Goal: Information Seeking & Learning: Understand process/instructions

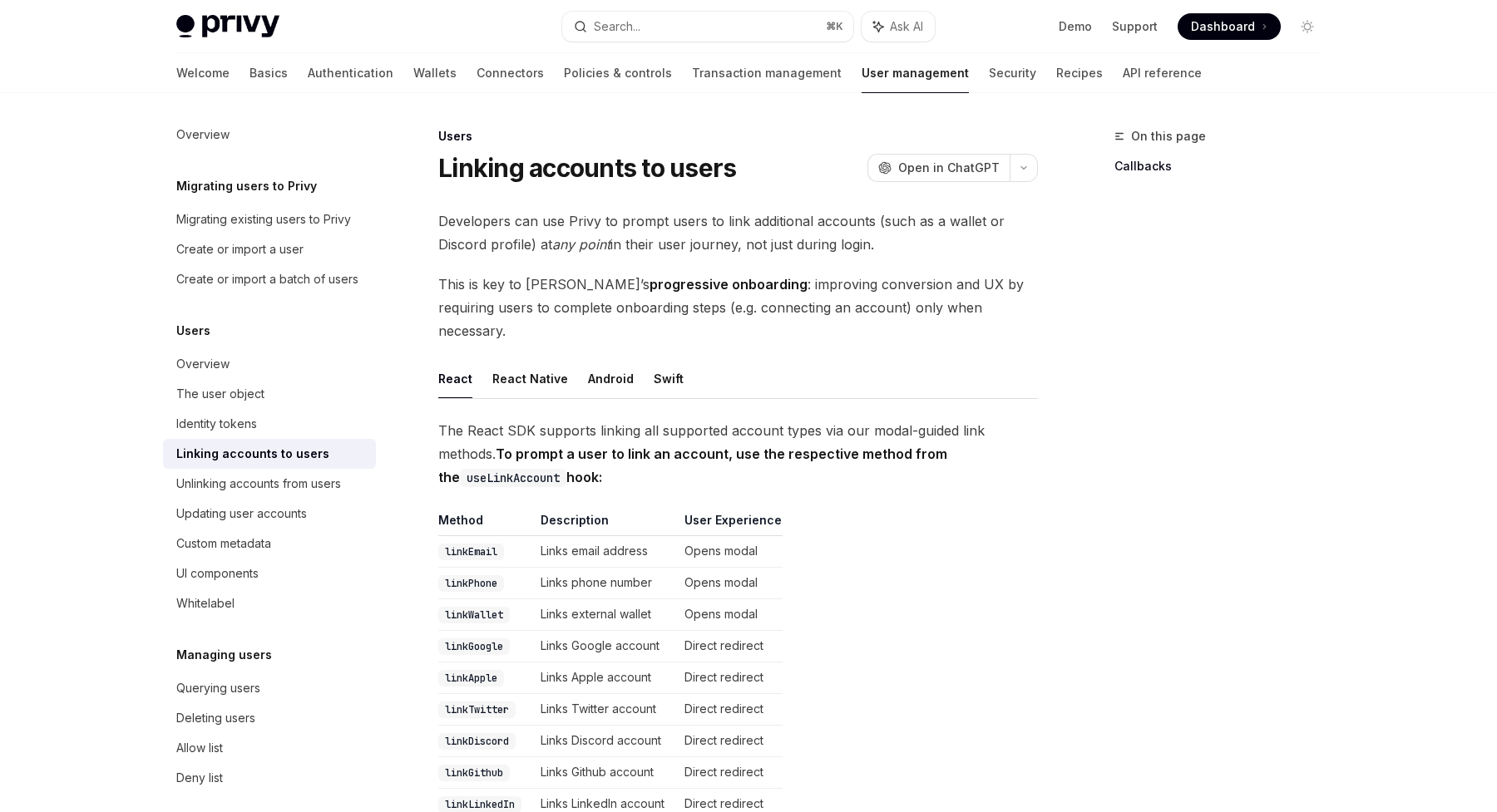
scroll to position [608, 0]
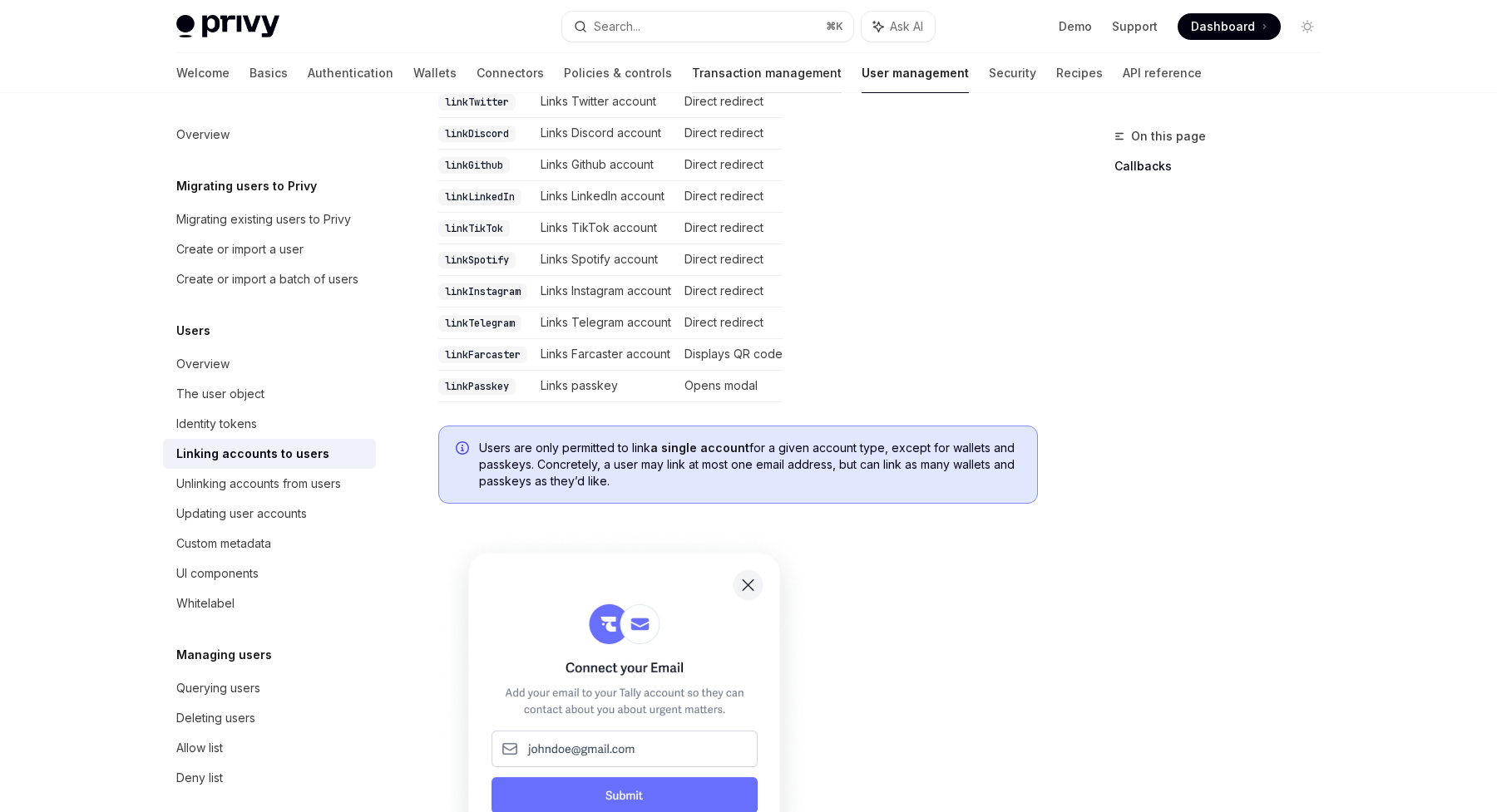
click at [692, 70] on link "Transaction management" at bounding box center [767, 73] width 150 height 40
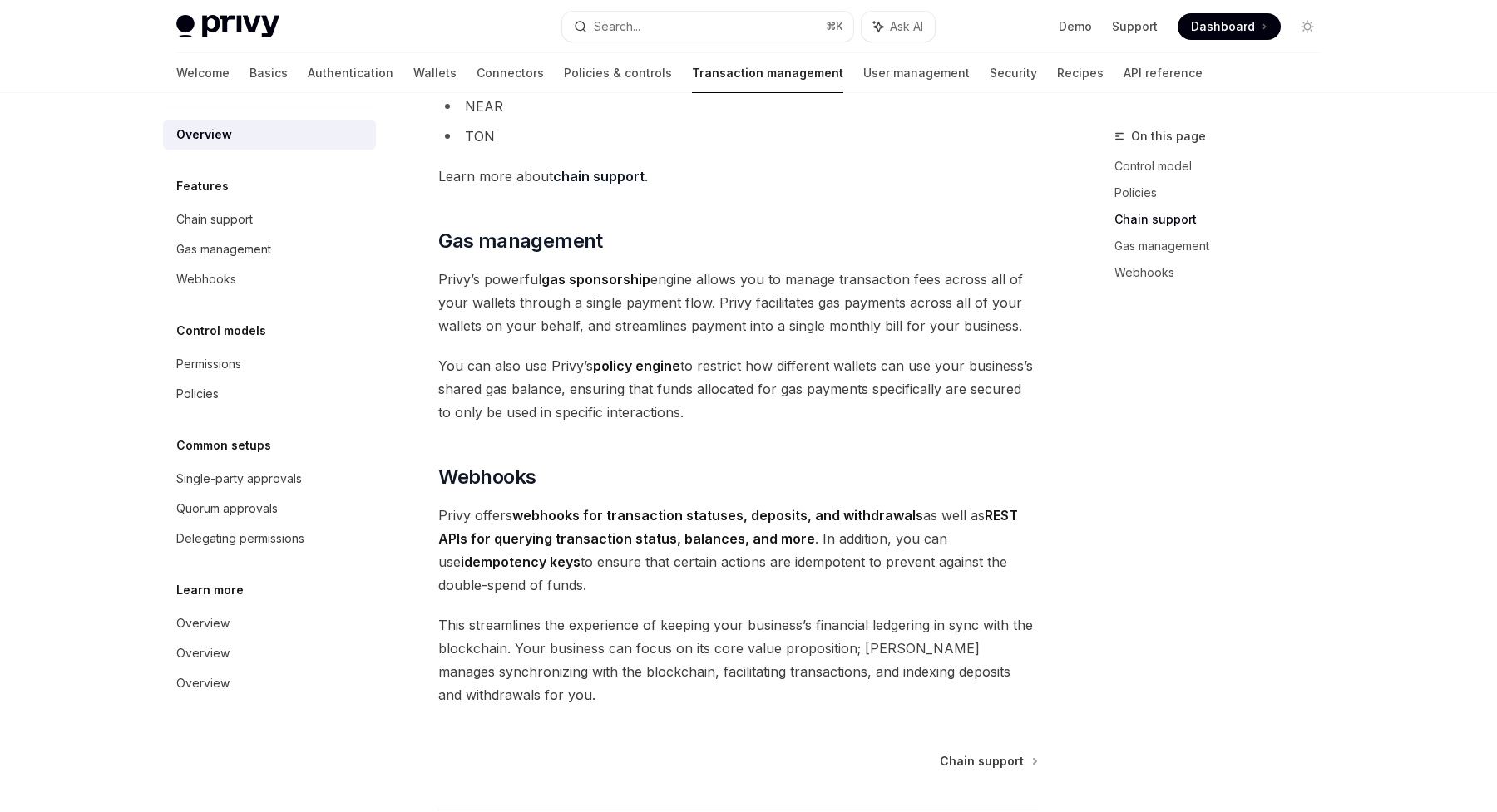
scroll to position [1431, 0]
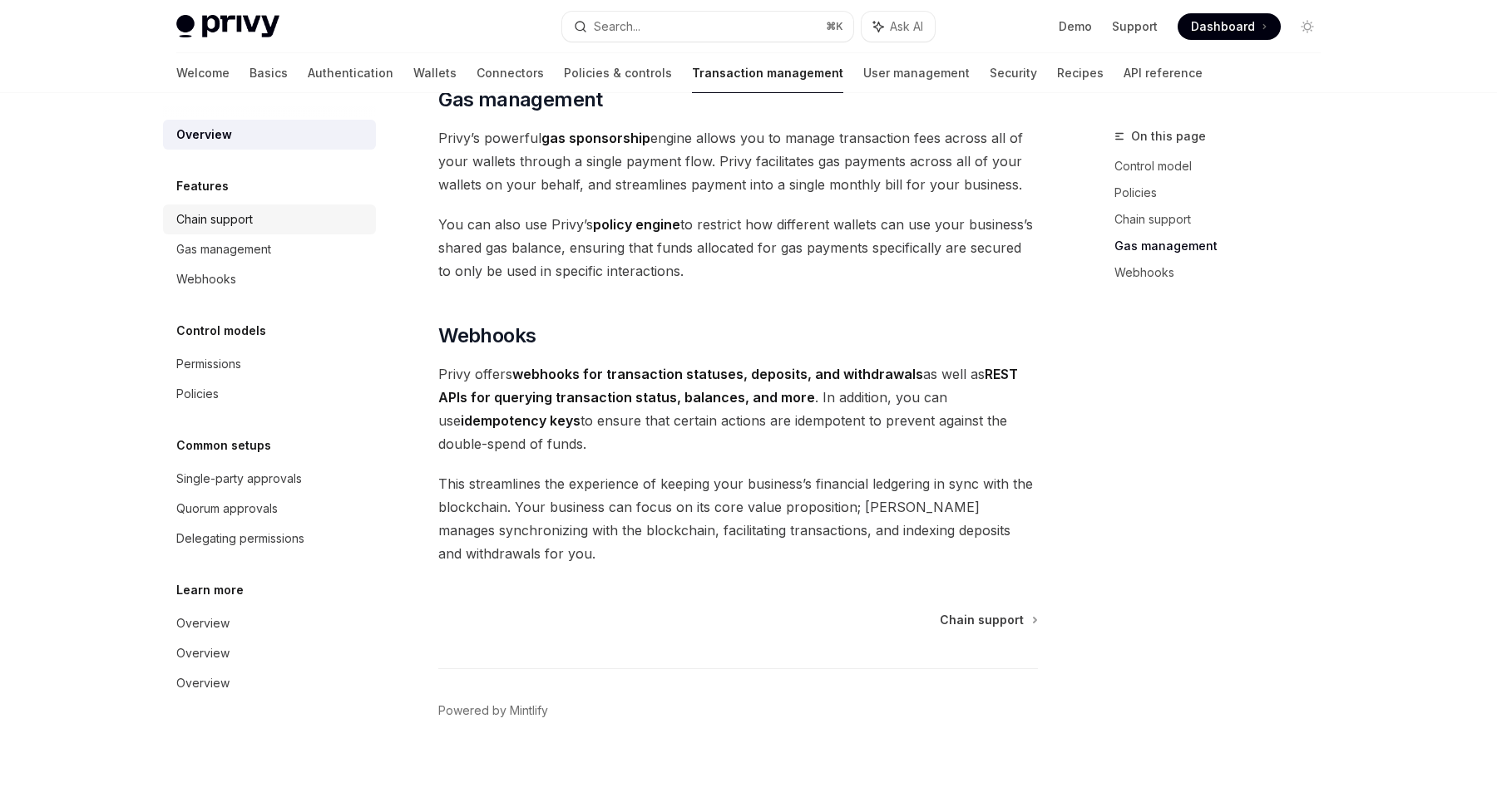
click at [247, 222] on div "Chain support" at bounding box center [214, 219] width 76 height 20
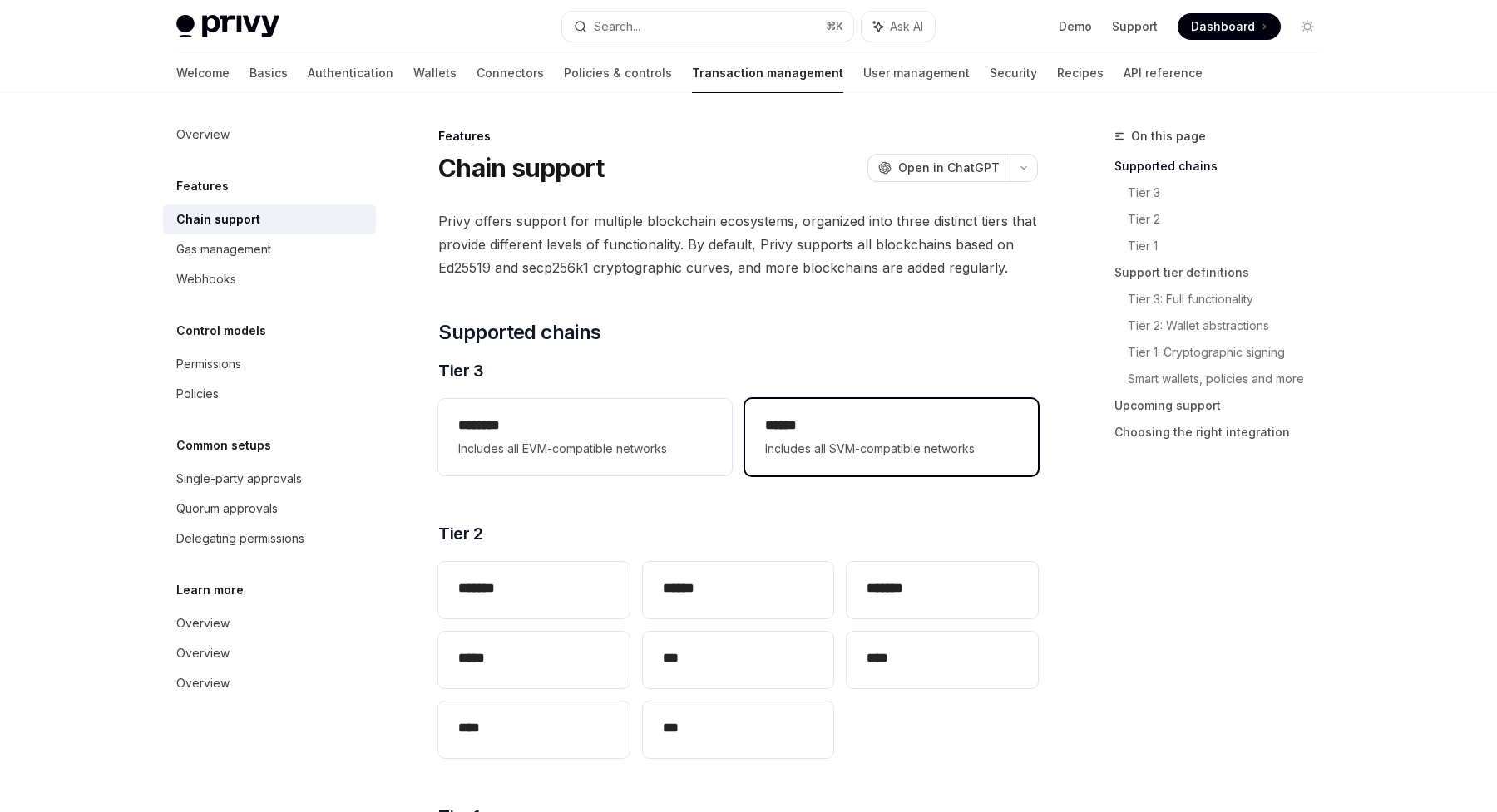
click at [897, 416] on h2 "******" at bounding box center [891, 425] width 253 height 20
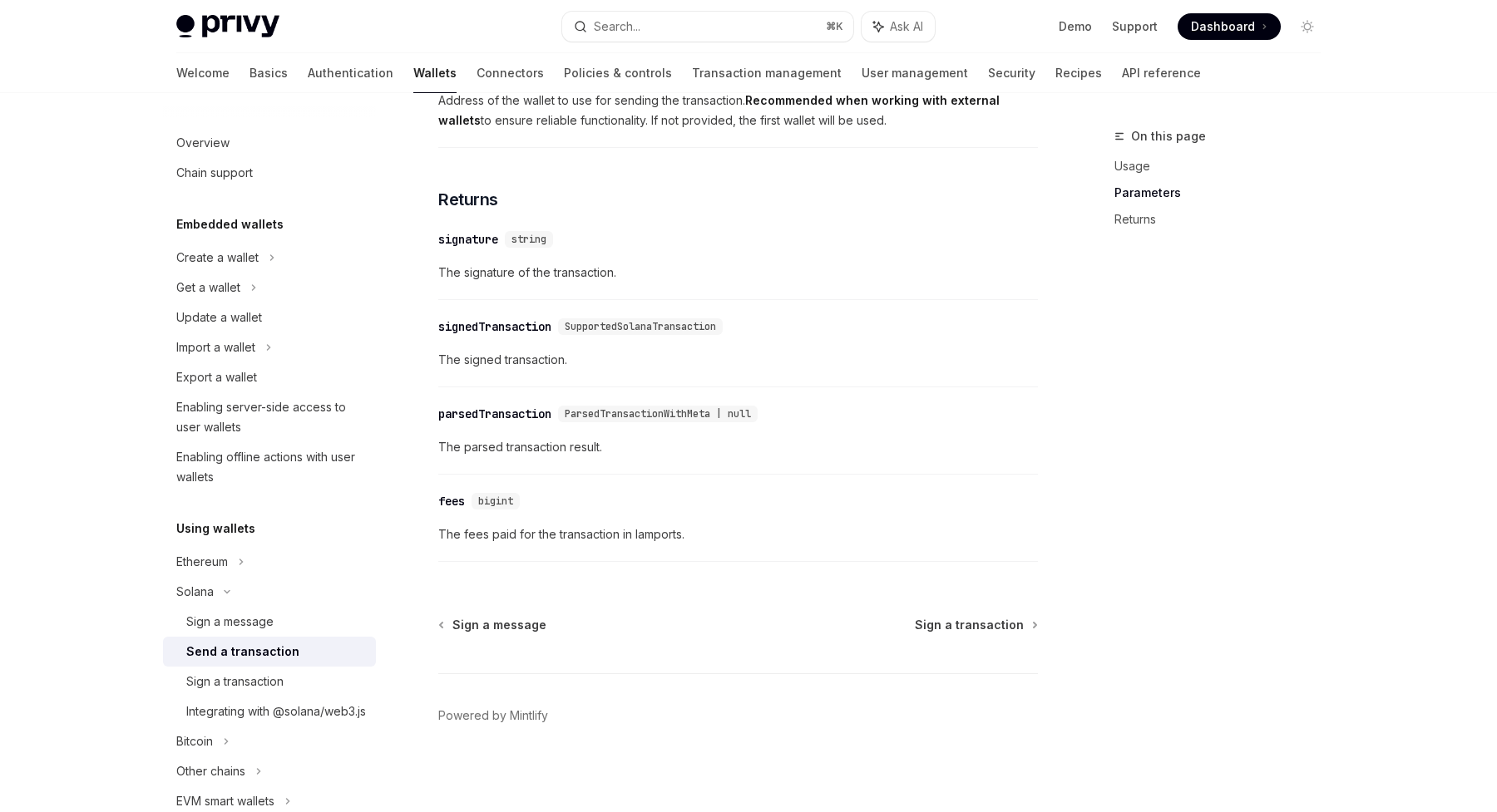
scroll to position [1999, 0]
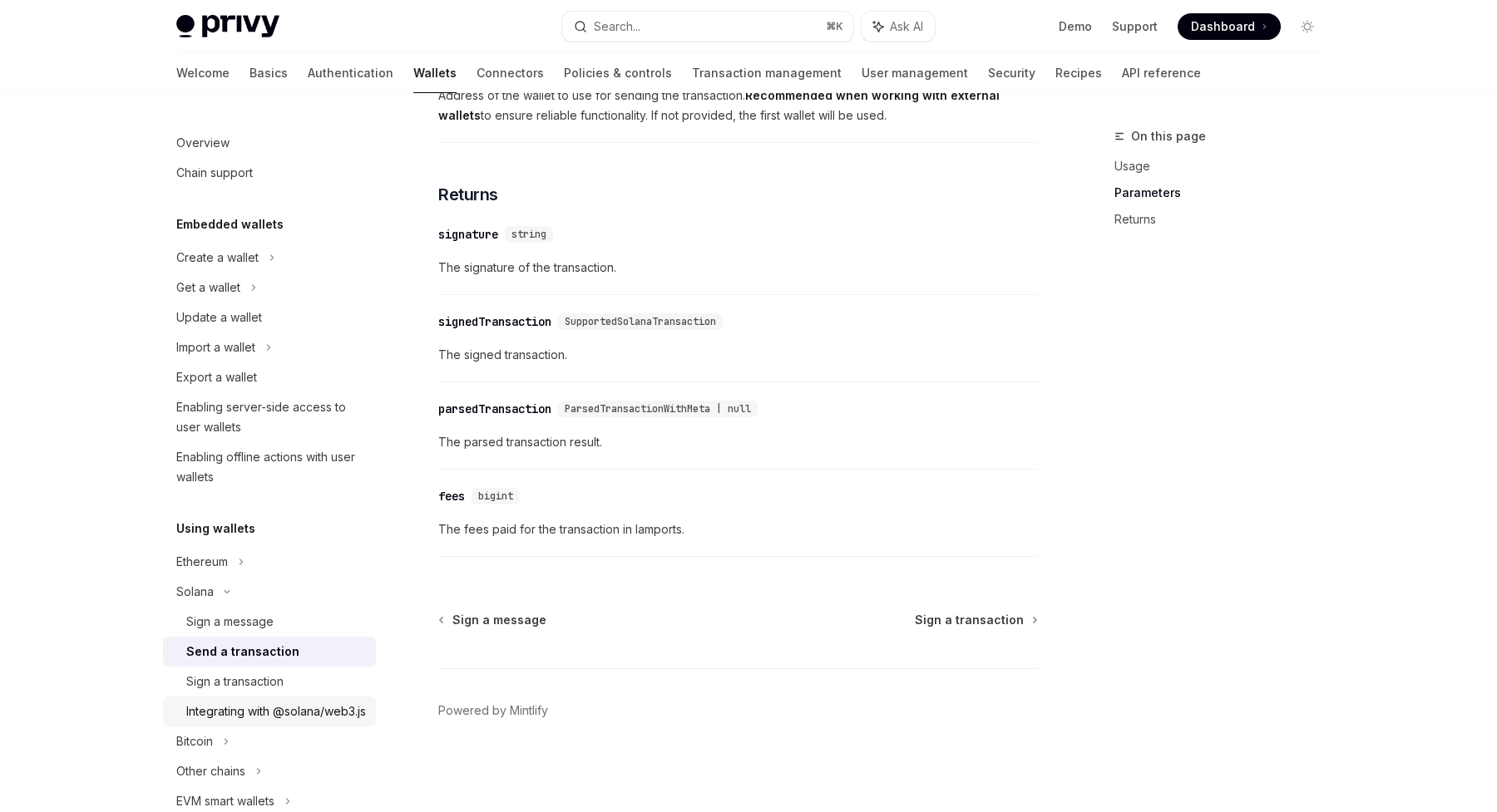
click at [257, 721] on div "Integrating with @solana/web3.js" at bounding box center [276, 711] width 180 height 20
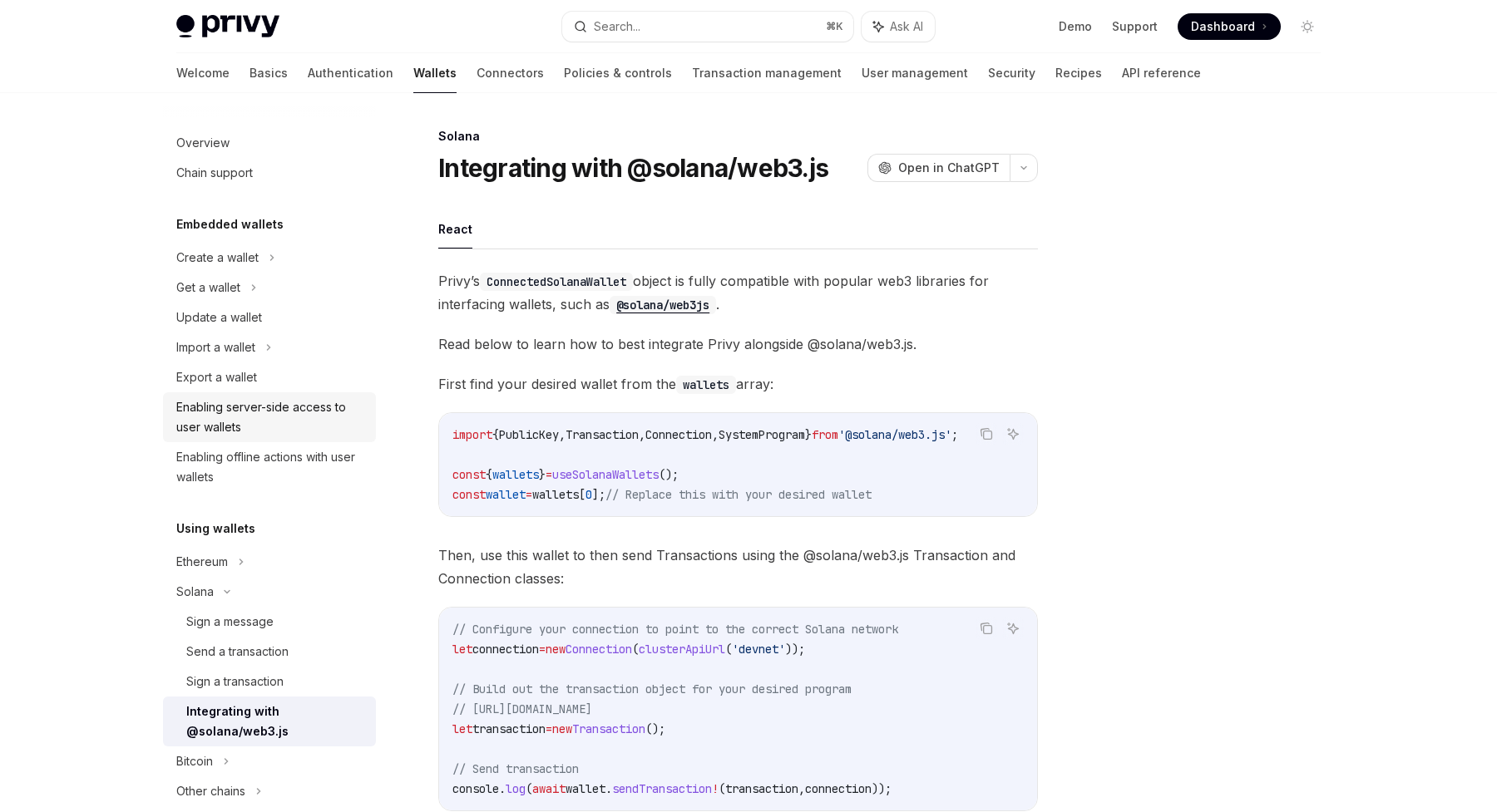
click at [313, 409] on div "Enabling server-side access to user wallets" at bounding box center [271, 417] width 189 height 40
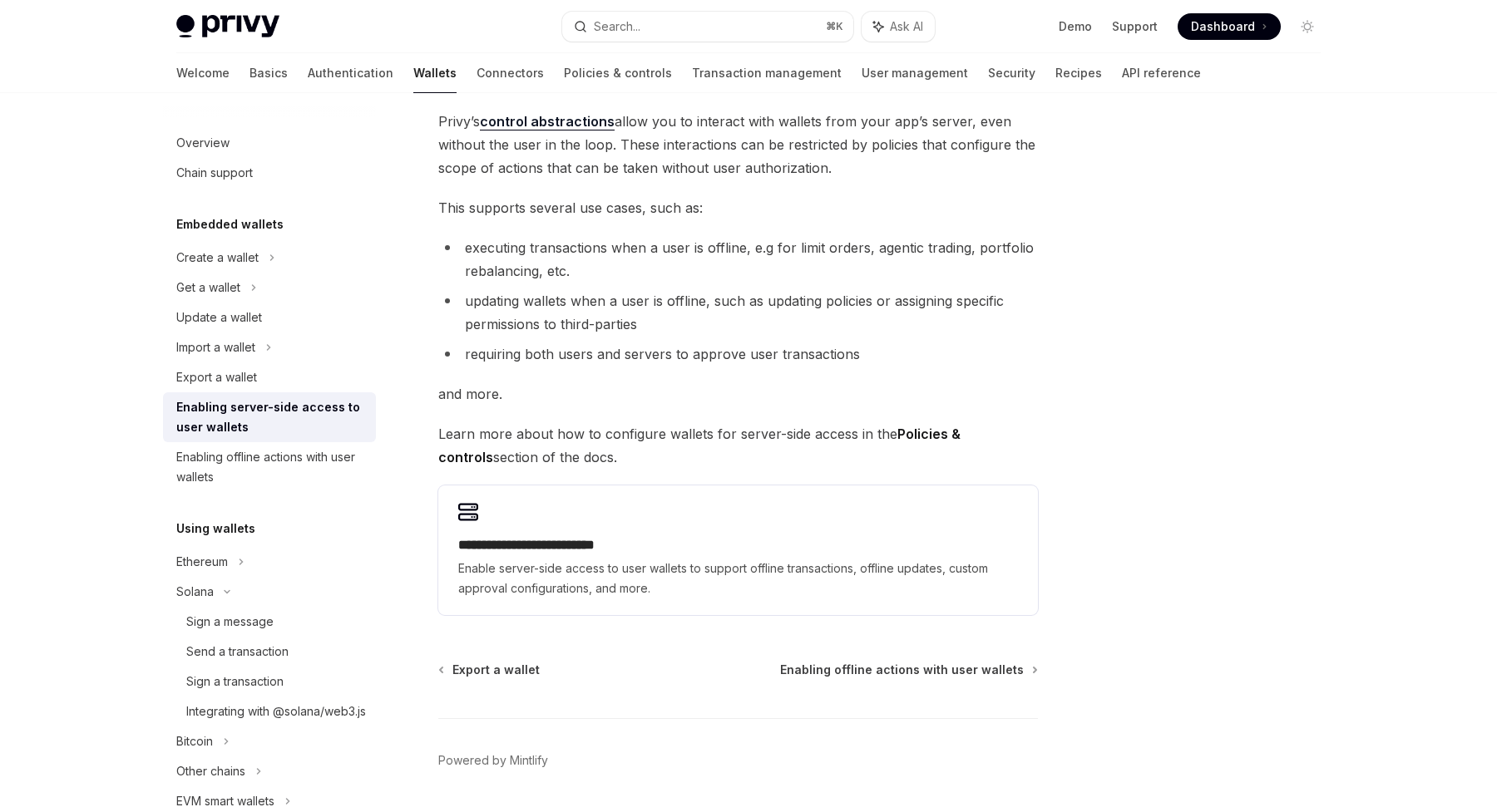
scroll to position [165, 0]
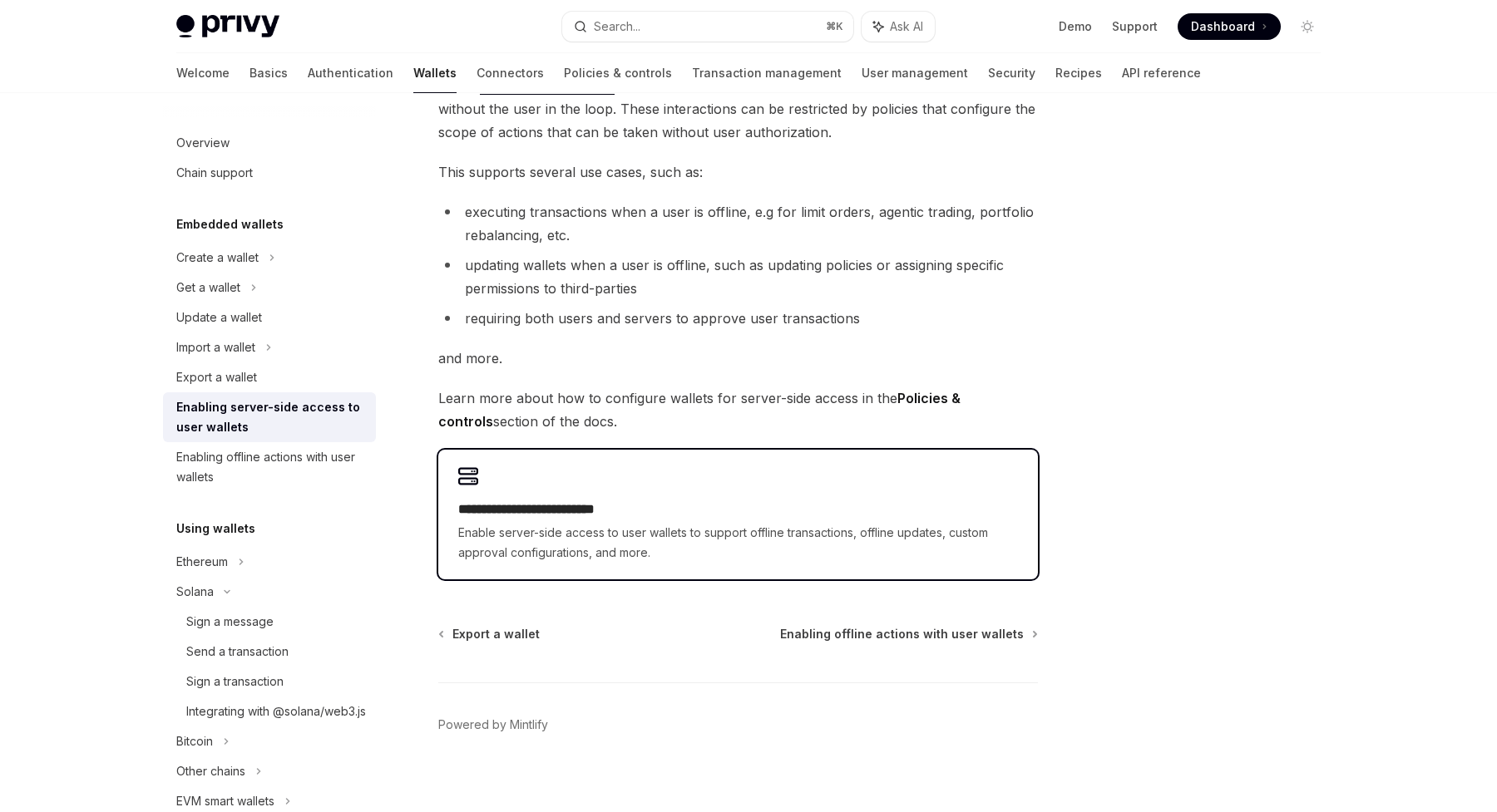
click at [599, 528] on span "Enable server-side access to user wallets to support offline transactions, offl…" at bounding box center [738, 543] width 560 height 40
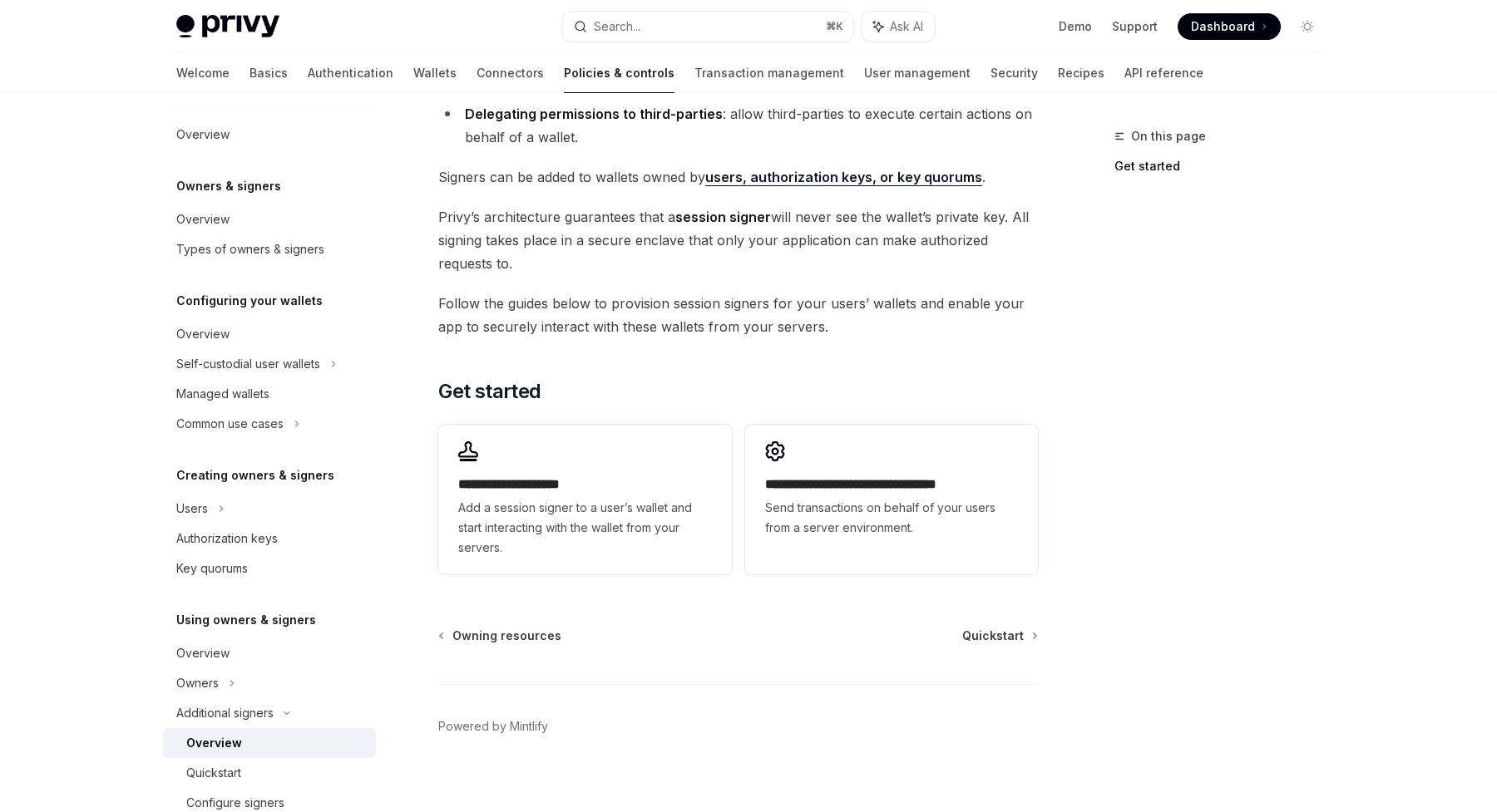
scroll to position [284, 0]
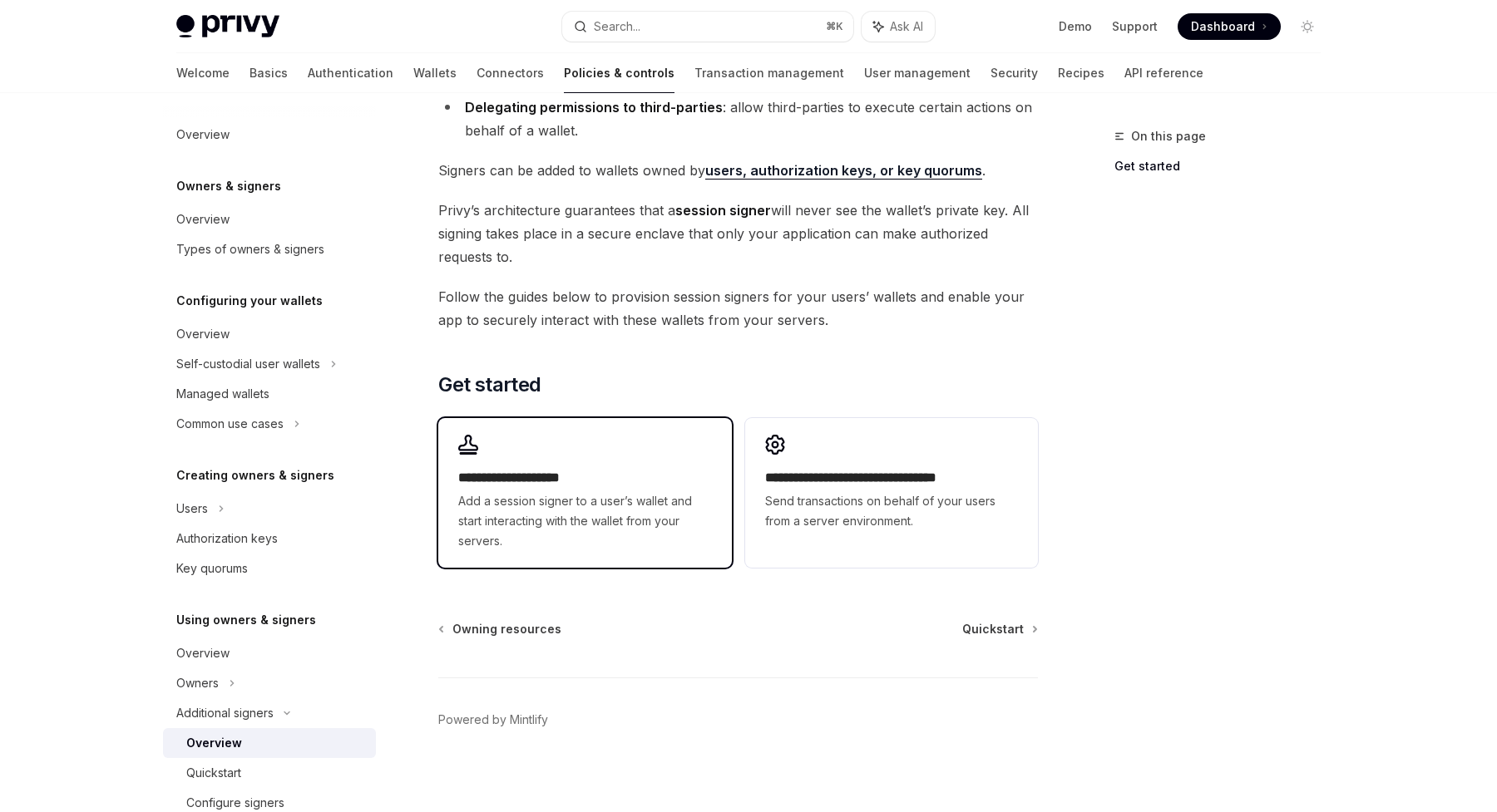
click at [626, 442] on div "**********" at bounding box center [585, 493] width 293 height 150
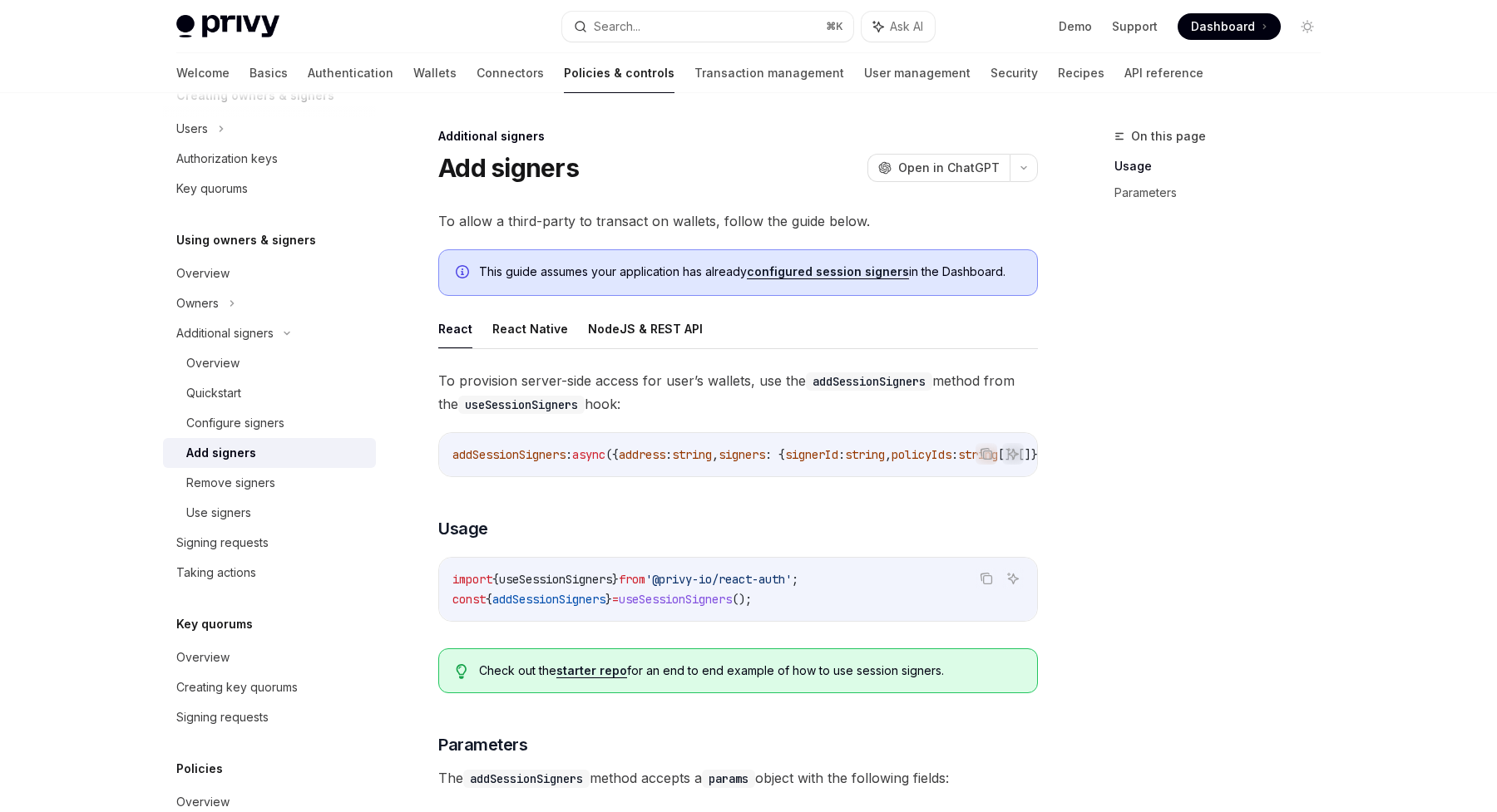
click at [1167, 455] on div "On this page Usage Parameters" at bounding box center [1207, 469] width 253 height 686
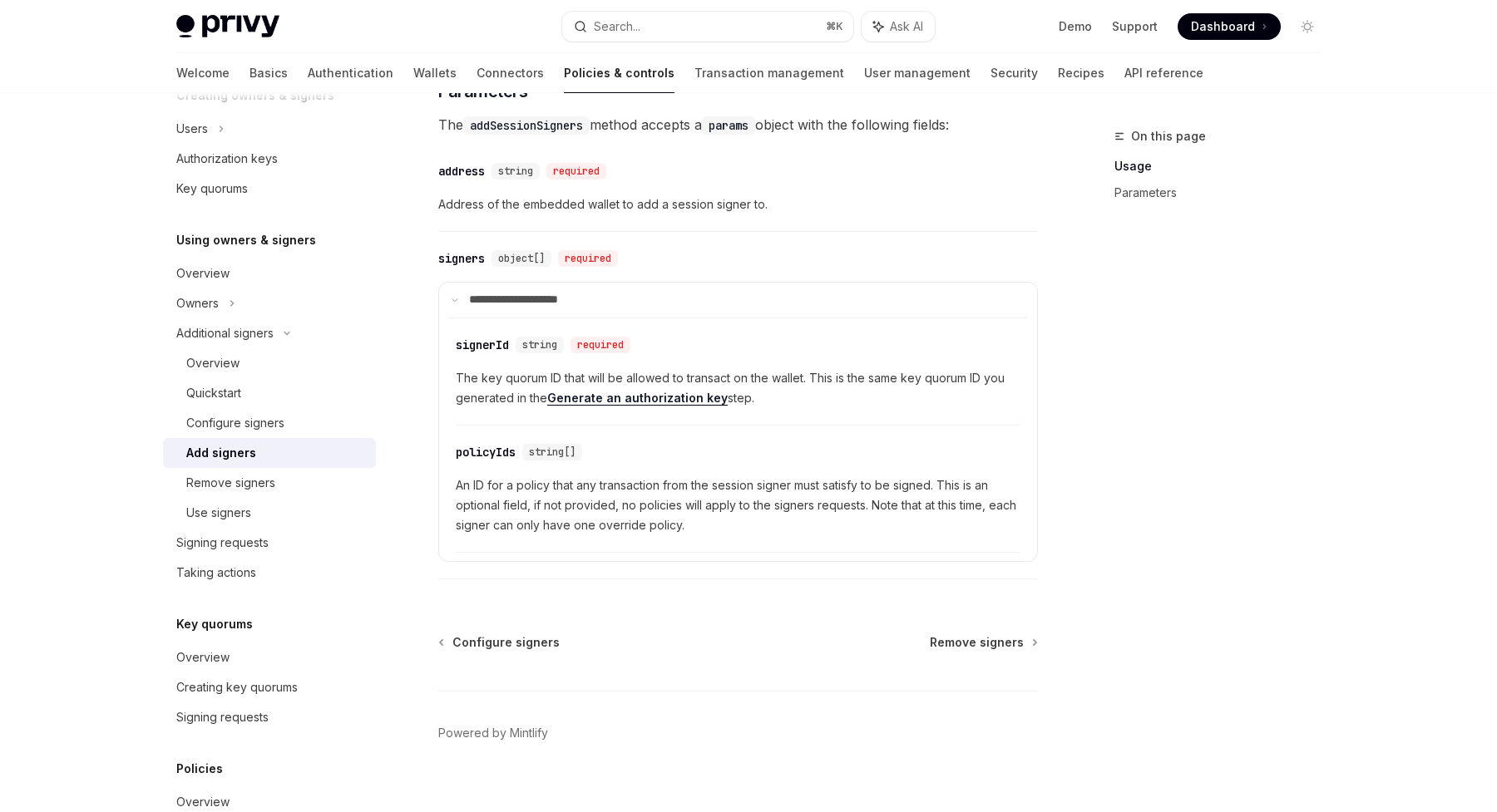
scroll to position [659, 0]
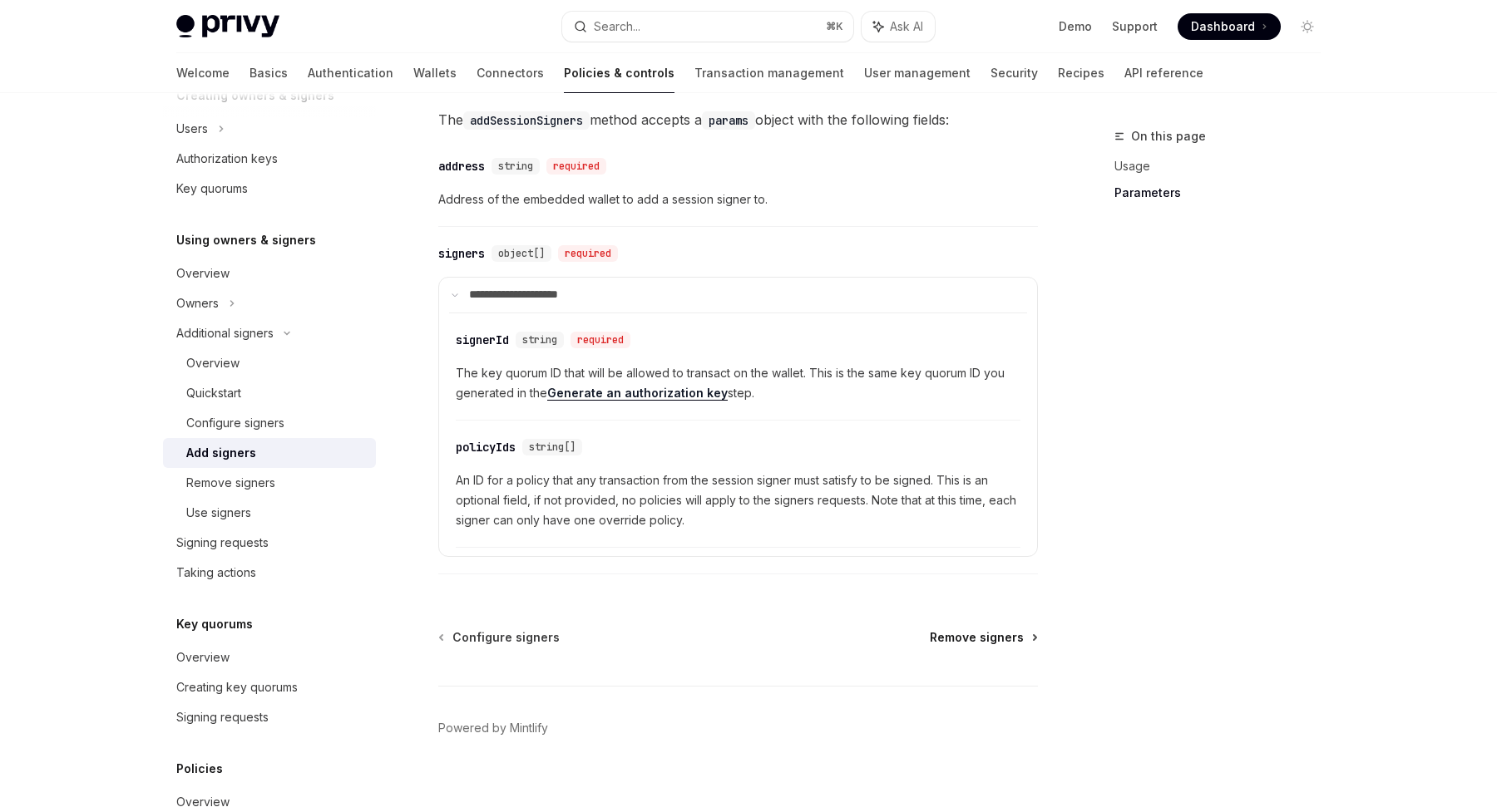
click at [991, 643] on span "Remove signers" at bounding box center [977, 637] width 94 height 16
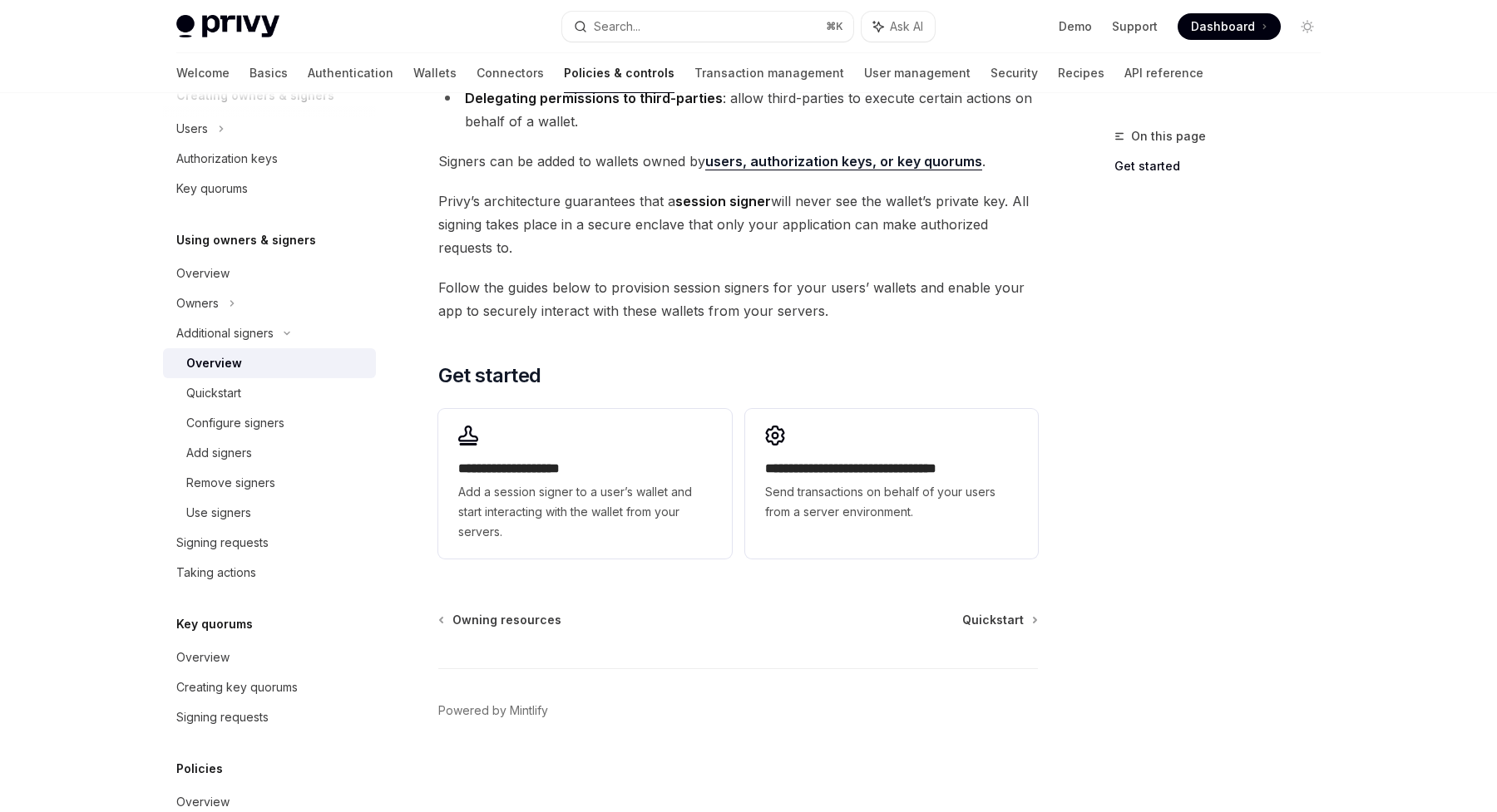
scroll to position [284, 0]
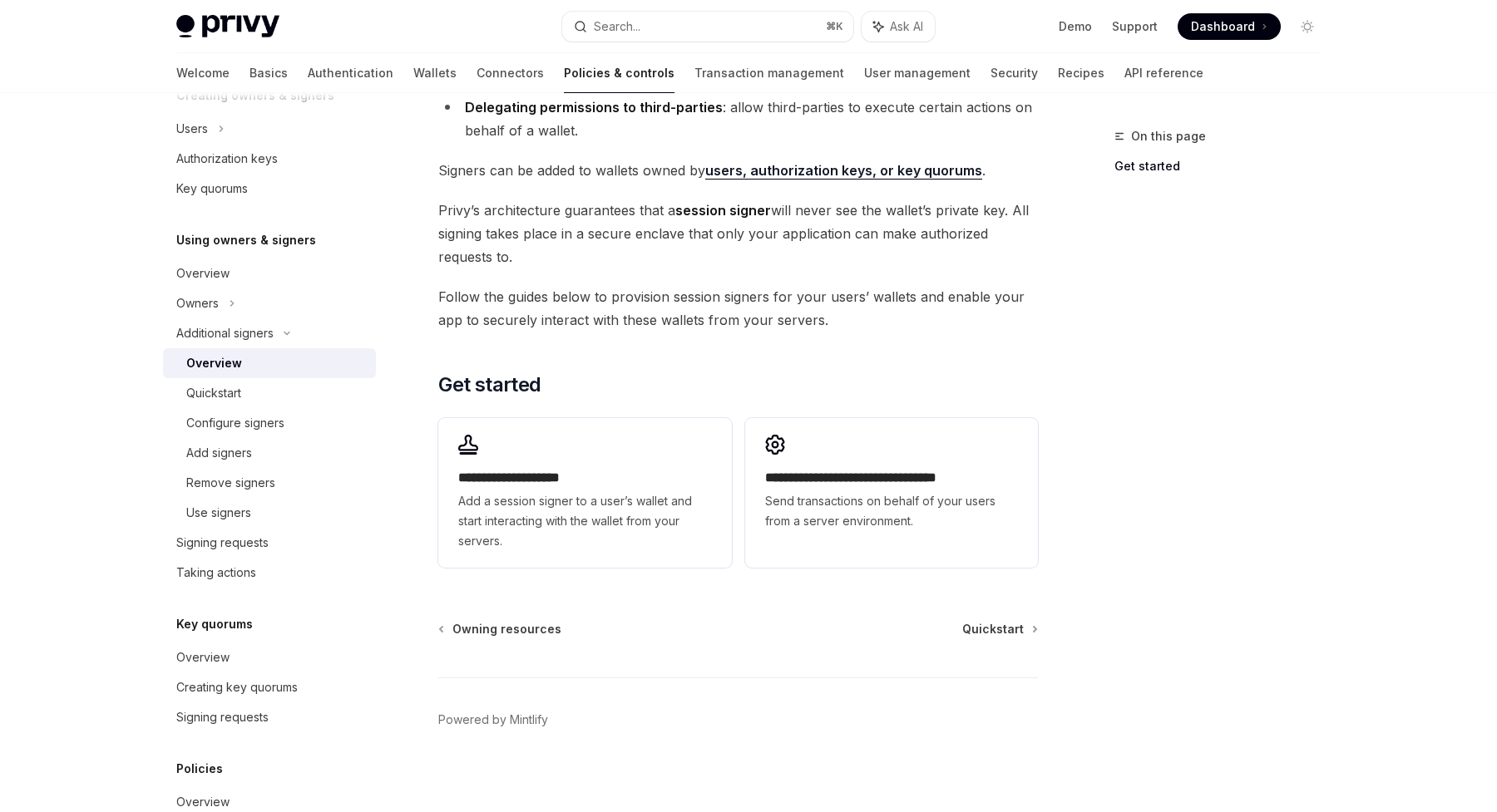
click at [913, 512] on span "Send transactions on behalf of your users from a server environment." at bounding box center [891, 511] width 253 height 40
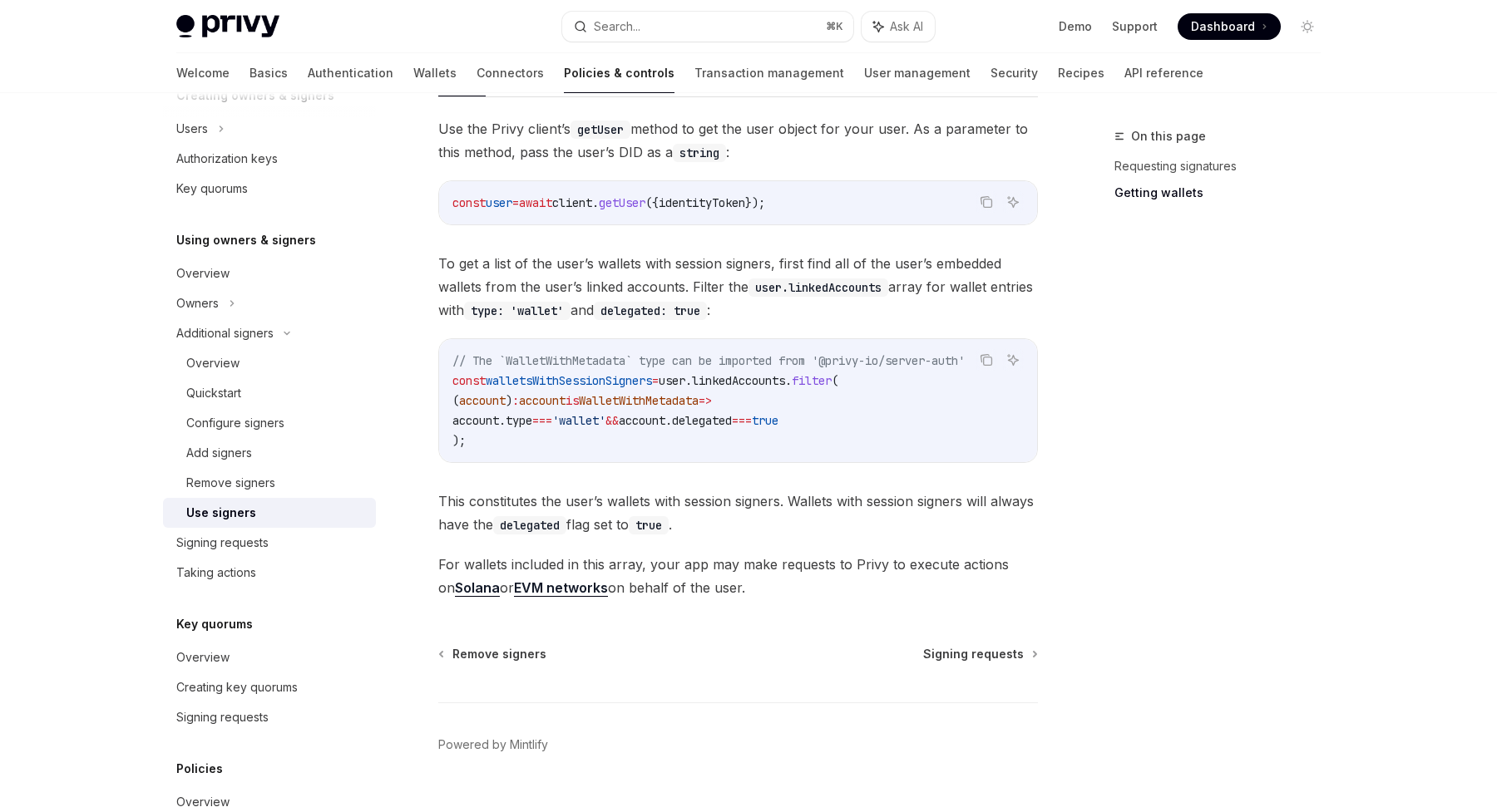
scroll to position [721, 0]
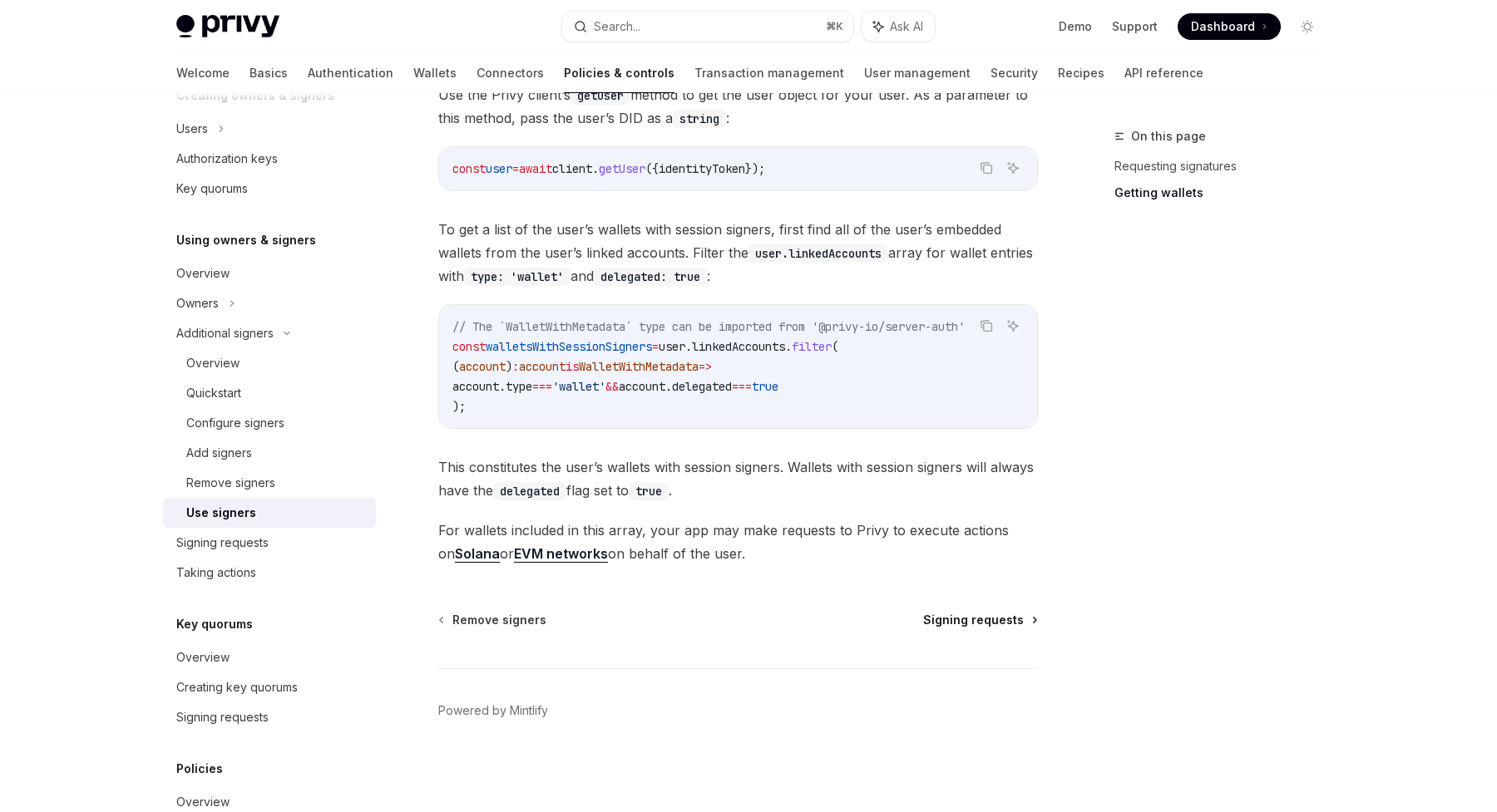
click at [1010, 624] on span "Signing requests" at bounding box center [973, 619] width 100 height 16
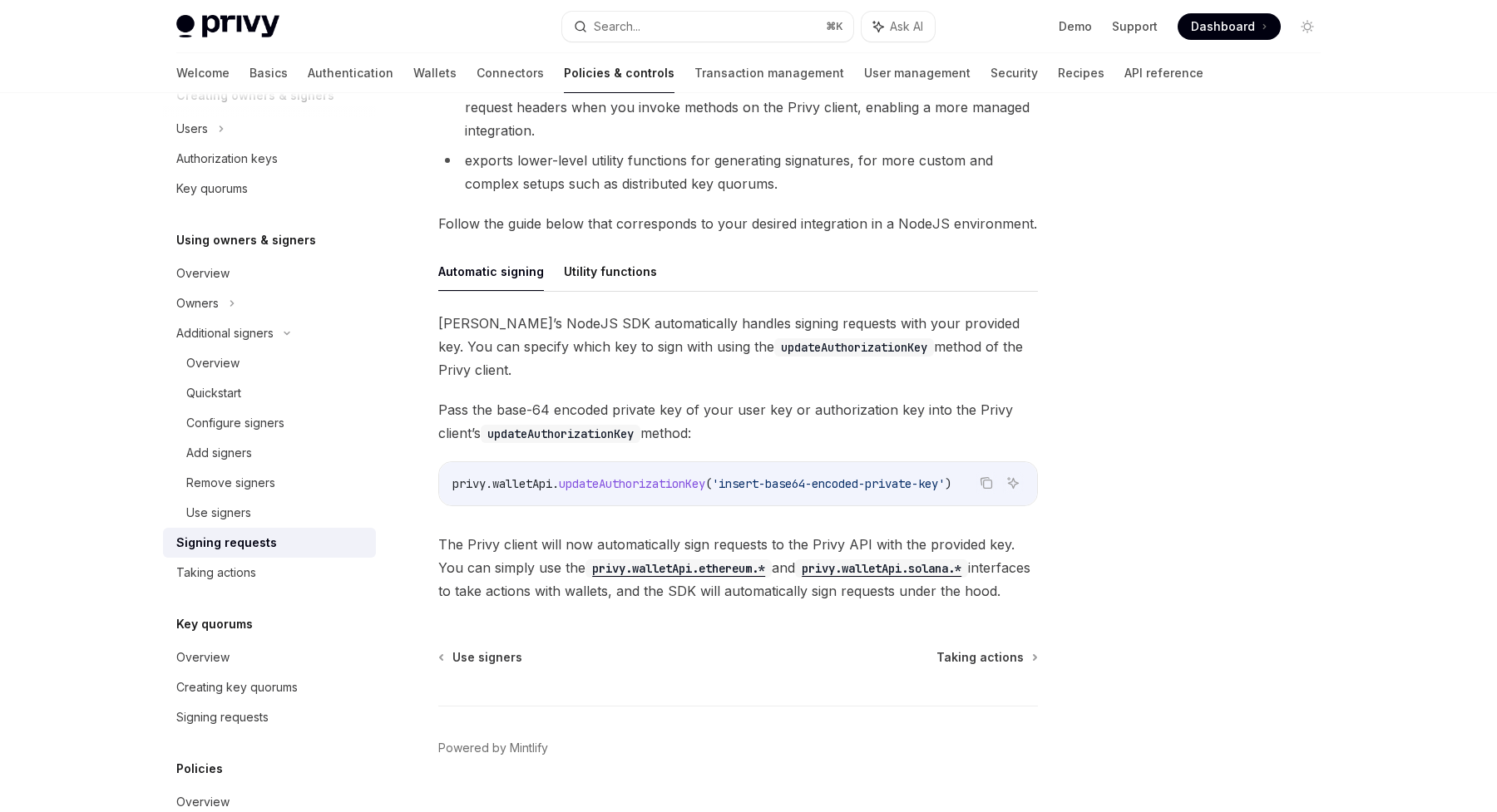
scroll to position [389, 0]
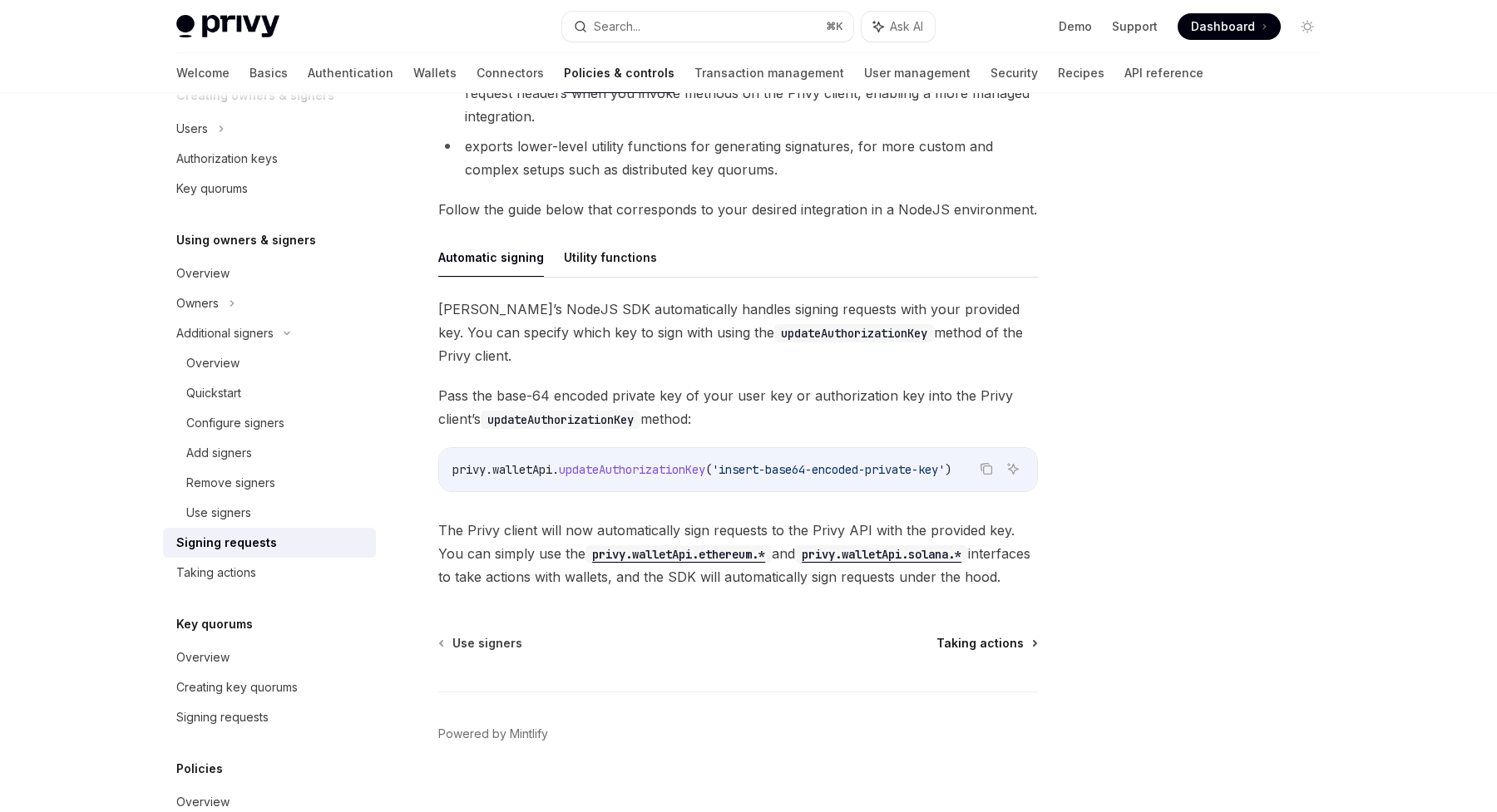
click at [992, 636] on span "Taking actions" at bounding box center [980, 643] width 87 height 16
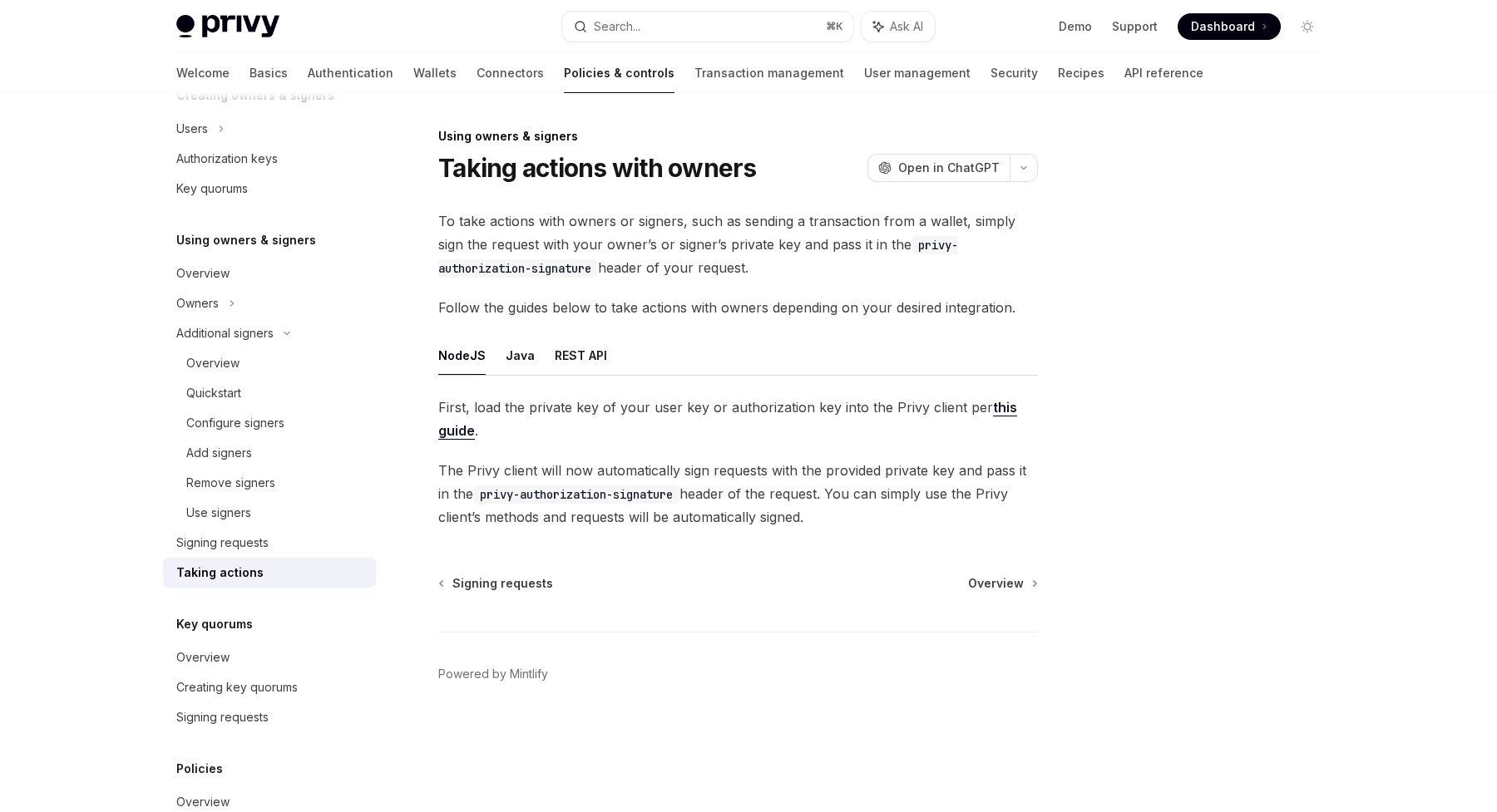
type textarea "*"
